Goal: Find specific fact: Find specific fact

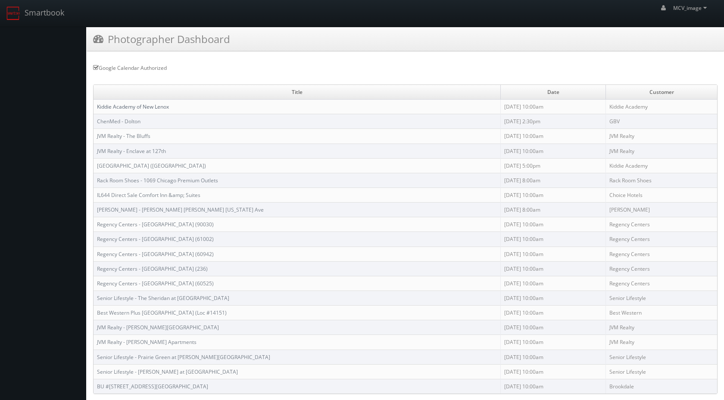
click at [146, 109] on link "Kiddie Academy of New Lenox" at bounding box center [133, 106] width 72 height 7
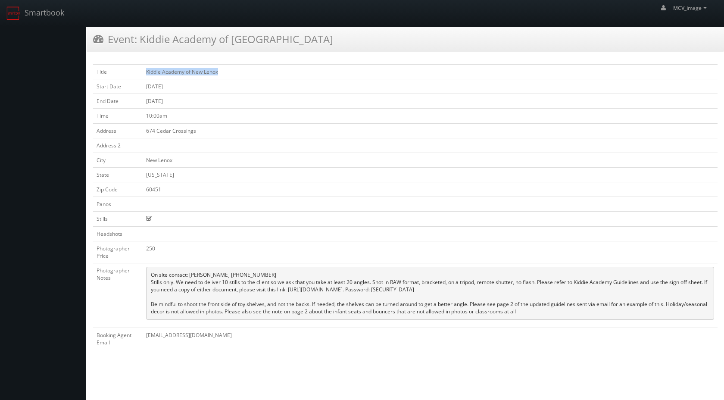
drag, startPoint x: 221, startPoint y: 71, endPoint x: 145, endPoint y: 73, distance: 75.9
click at [145, 73] on td "Kiddie Academy of New Lenox" at bounding box center [430, 72] width 575 height 15
copy td "Kiddie Academy of New Lenox"
drag, startPoint x: 199, startPoint y: 132, endPoint x: 139, endPoint y: 130, distance: 60.0
click at [139, 130] on tr "Address [STREET_ADDRESS]" at bounding box center [405, 130] width 625 height 15
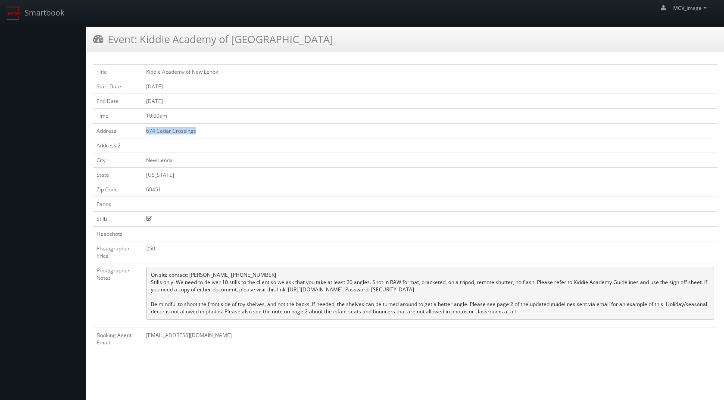
copy tr "674 Cedar Crossings"
